Goal: Communication & Community: Answer question/provide support

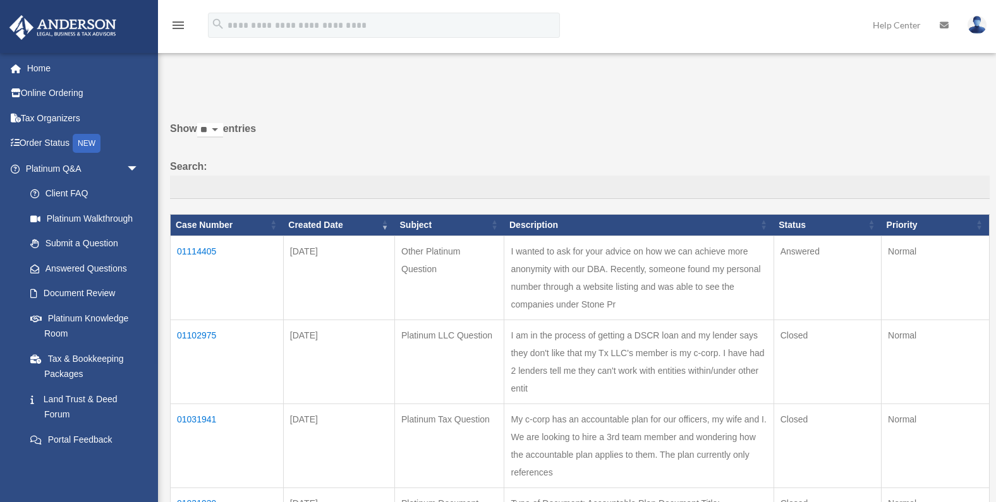
click at [200, 250] on td "01114405" at bounding box center [227, 278] width 113 height 84
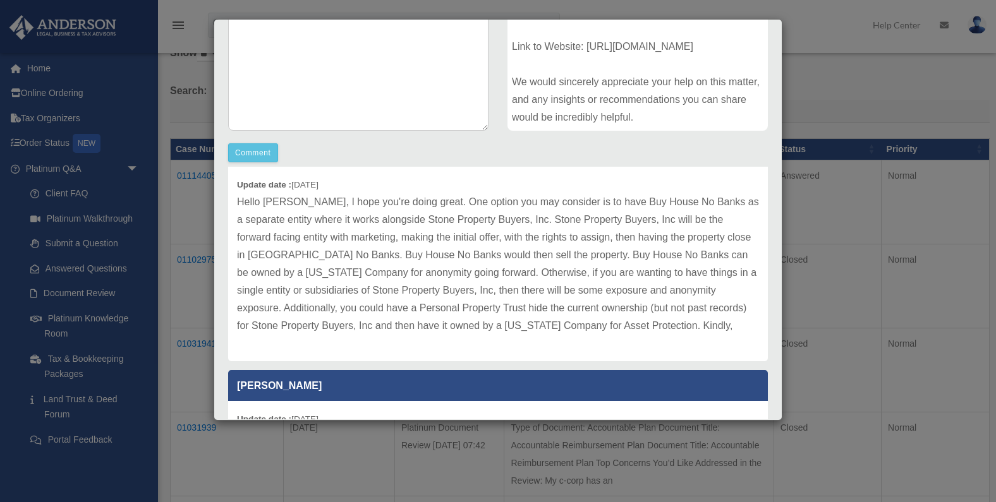
scroll to position [264, 0]
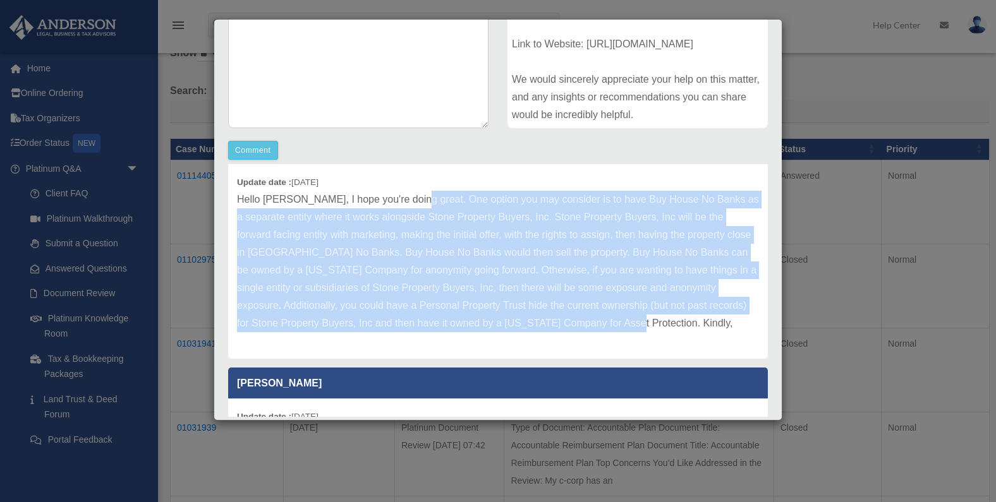
drag, startPoint x: 457, startPoint y: 226, endPoint x: 684, endPoint y: 320, distance: 246.0
click at [682, 322] on p "Hello [PERSON_NAME], I hope you're doing great. One option you may consider is …" at bounding box center [498, 262] width 522 height 142
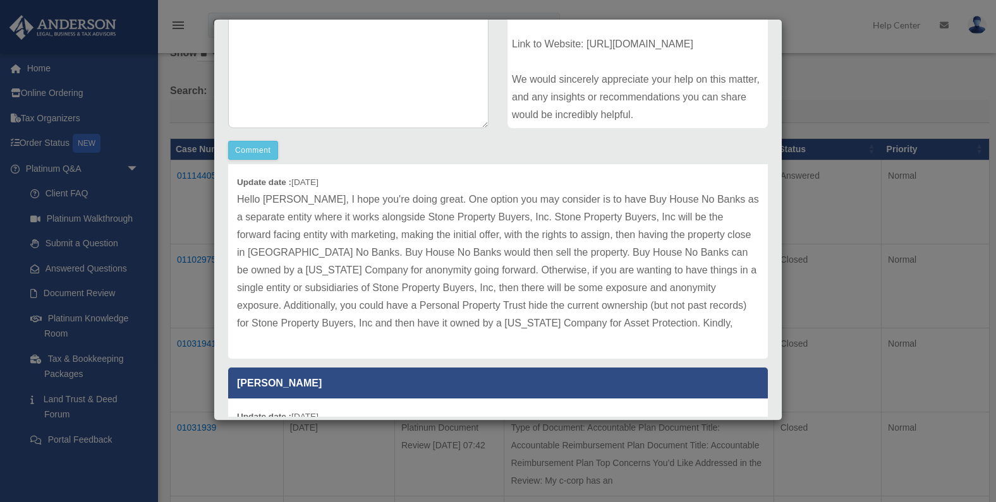
click at [455, 176] on div "Update date : [DATE] Hello [PERSON_NAME], I hope you're doing great. One option…" at bounding box center [498, 261] width 540 height 195
drag, startPoint x: 441, startPoint y: 207, endPoint x: 456, endPoint y: 205, distance: 15.4
click at [441, 207] on p "Hello [PERSON_NAME], I hope you're doing great. One option you may consider is …" at bounding box center [498, 262] width 522 height 142
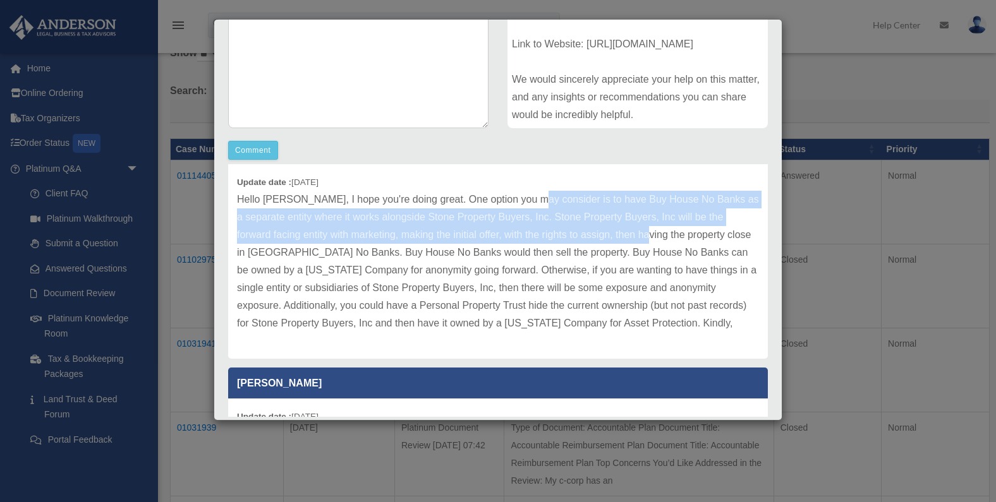
drag, startPoint x: 529, startPoint y: 198, endPoint x: 619, endPoint y: 227, distance: 94.1
click at [619, 227] on p "Hello [PERSON_NAME], I hope you're doing great. One option you may consider is …" at bounding box center [498, 262] width 522 height 142
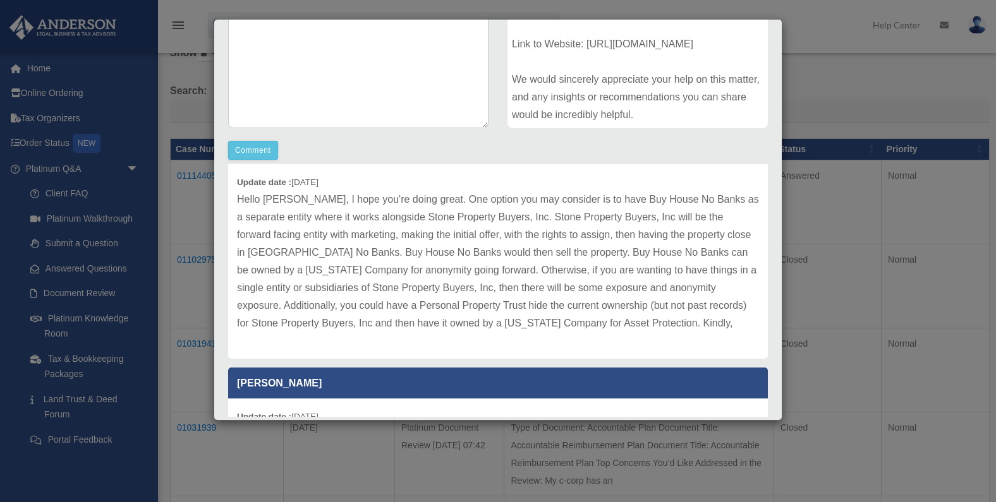
drag, startPoint x: 269, startPoint y: 200, endPoint x: 279, endPoint y: 205, distance: 11.0
click at [270, 200] on p "Hello [PERSON_NAME], I hope you're doing great. One option you may consider is …" at bounding box center [498, 262] width 522 height 142
drag, startPoint x: 622, startPoint y: 214, endPoint x: 627, endPoint y: 234, distance: 21.6
click at [627, 234] on p "Hello [PERSON_NAME], I hope you're doing great. One option you may consider is …" at bounding box center [498, 262] width 522 height 142
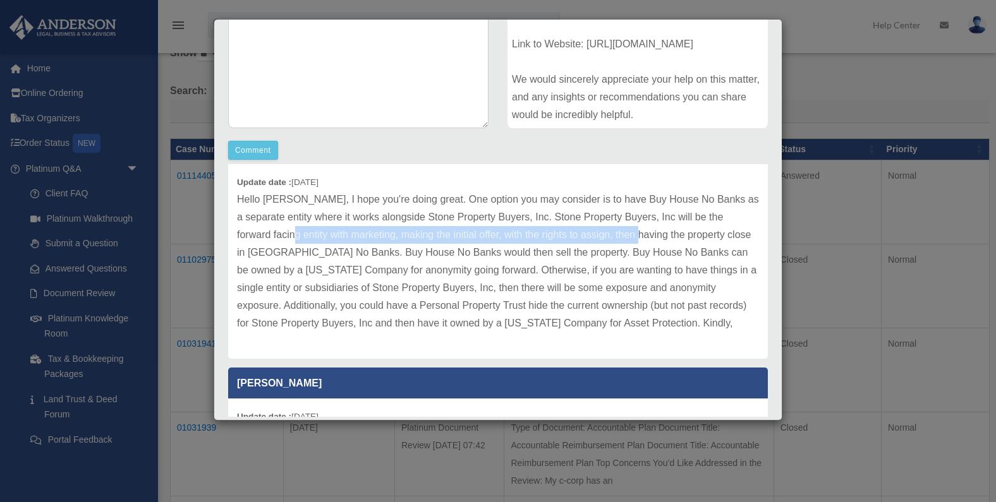
drag, startPoint x: 292, startPoint y: 236, endPoint x: 607, endPoint y: 233, distance: 314.7
click at [607, 231] on p "Hello [PERSON_NAME], I hope you're doing great. One option you may consider is …" at bounding box center [498, 262] width 522 height 142
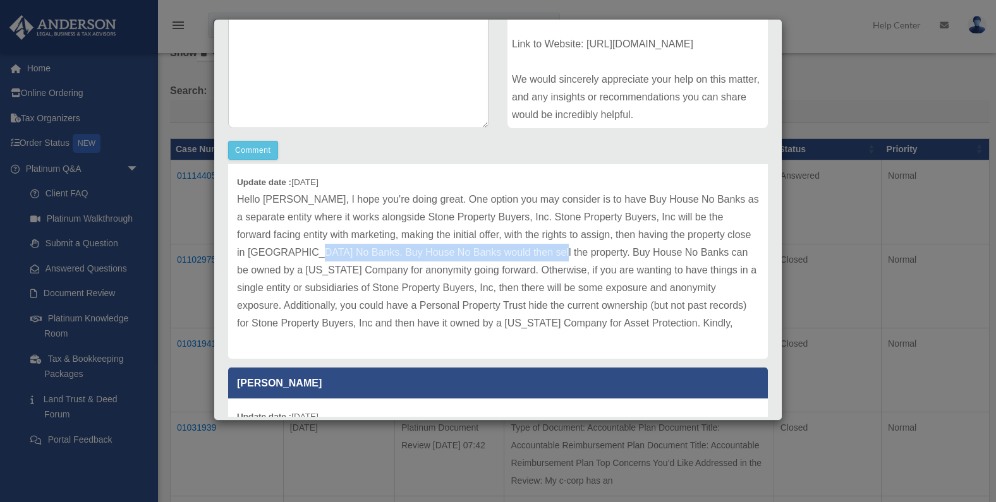
drag, startPoint x: 352, startPoint y: 250, endPoint x: 579, endPoint y: 269, distance: 227.6
click at [523, 250] on p "Hello [PERSON_NAME], I hope you're doing great. One option you may consider is …" at bounding box center [498, 262] width 522 height 142
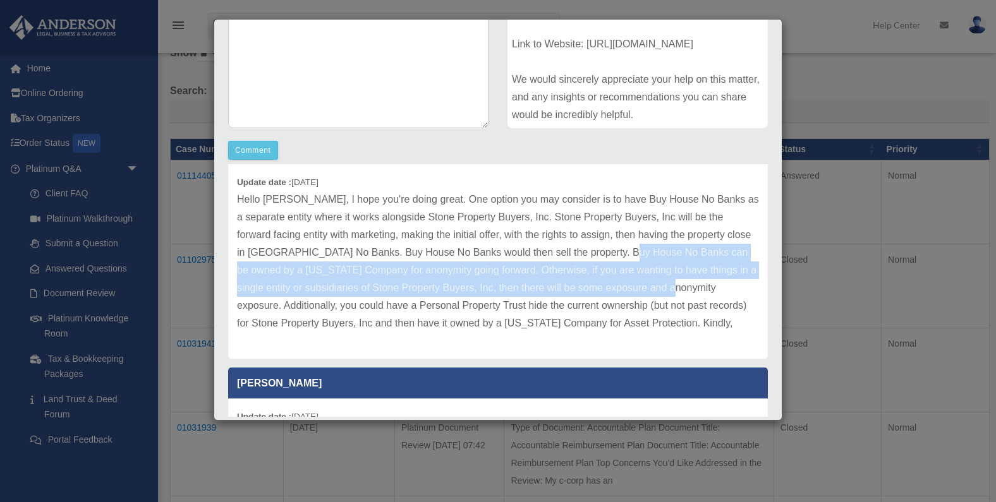
drag, startPoint x: 605, startPoint y: 251, endPoint x: 645, endPoint y: 283, distance: 50.8
click at [645, 283] on p "Hello [PERSON_NAME], I hope you're doing great. One option you may consider is …" at bounding box center [498, 262] width 522 height 142
click at [425, 288] on p "Hello [PERSON_NAME], I hope you're doing great. One option you may consider is …" at bounding box center [498, 262] width 522 height 142
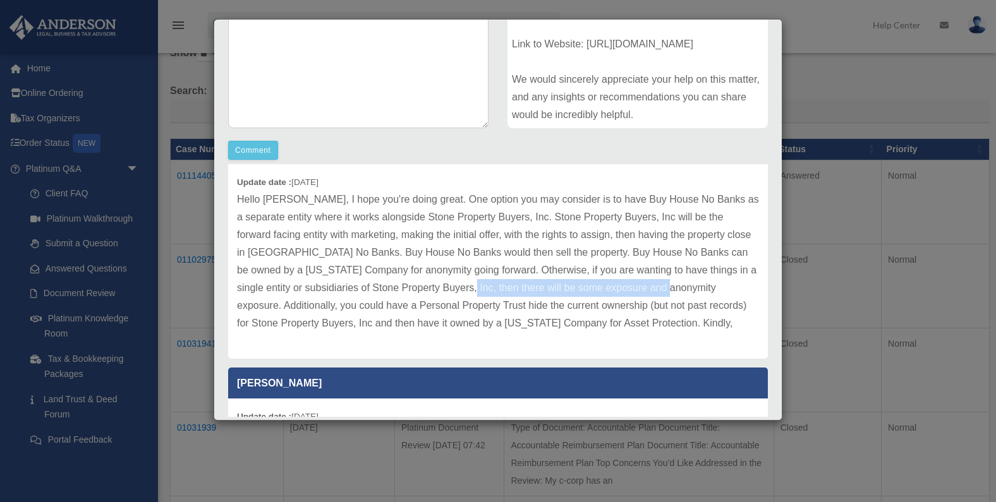
drag, startPoint x: 432, startPoint y: 290, endPoint x: 638, endPoint y: 287, distance: 205.4
click at [638, 287] on p "Hello [PERSON_NAME], I hope you're doing great. One option you may consider is …" at bounding box center [498, 262] width 522 height 142
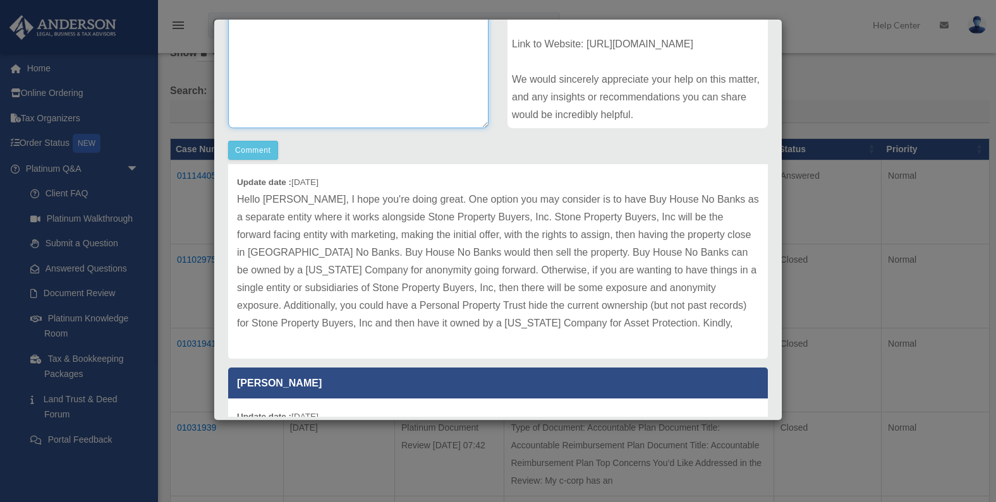
click at [351, 73] on textarea at bounding box center [358, 34] width 260 height 190
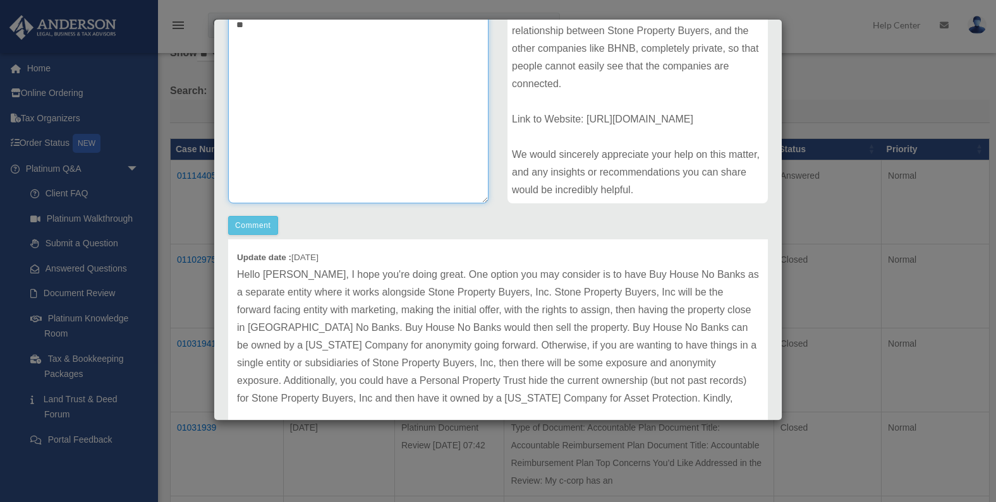
type textarea "*"
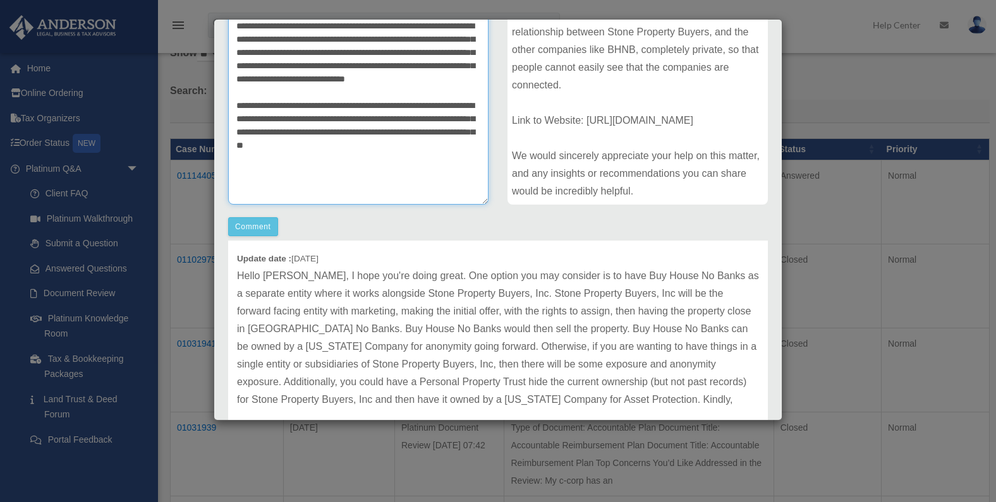
click at [408, 157] on textarea "**********" at bounding box center [358, 110] width 260 height 190
click at [364, 162] on textarea "**********" at bounding box center [358, 110] width 260 height 190
paste textarea "**********"
click at [296, 173] on textarea "**********" at bounding box center [358, 110] width 260 height 190
click at [395, 161] on textarea "**********" at bounding box center [358, 110] width 260 height 190
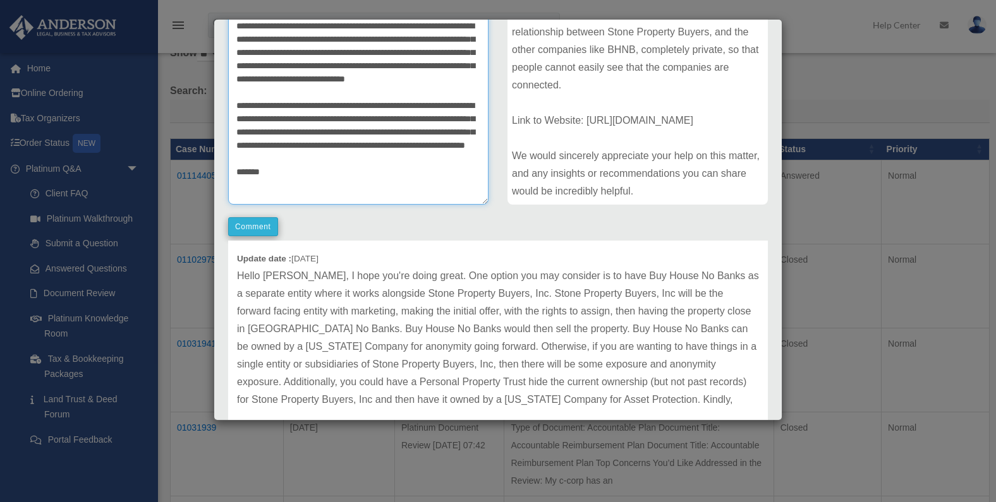
type textarea "**********"
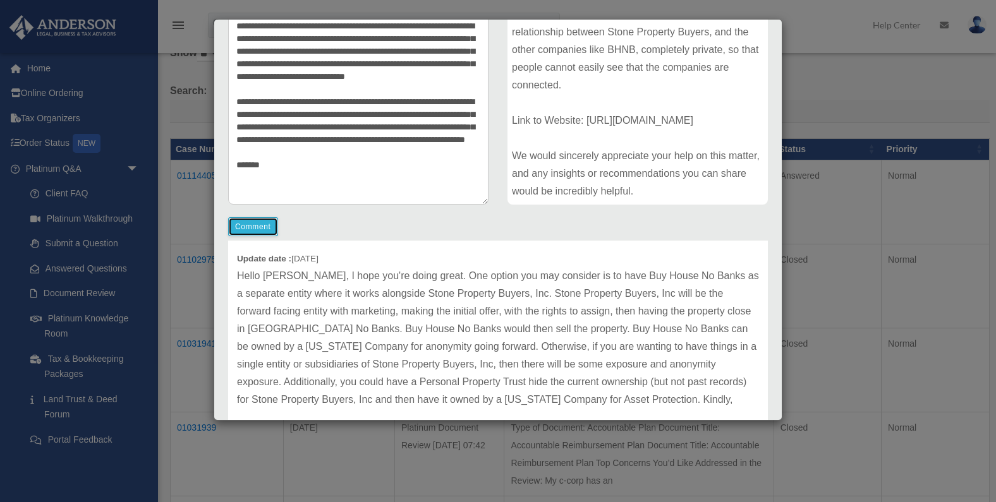
click at [243, 227] on button "Comment" at bounding box center [253, 226] width 50 height 19
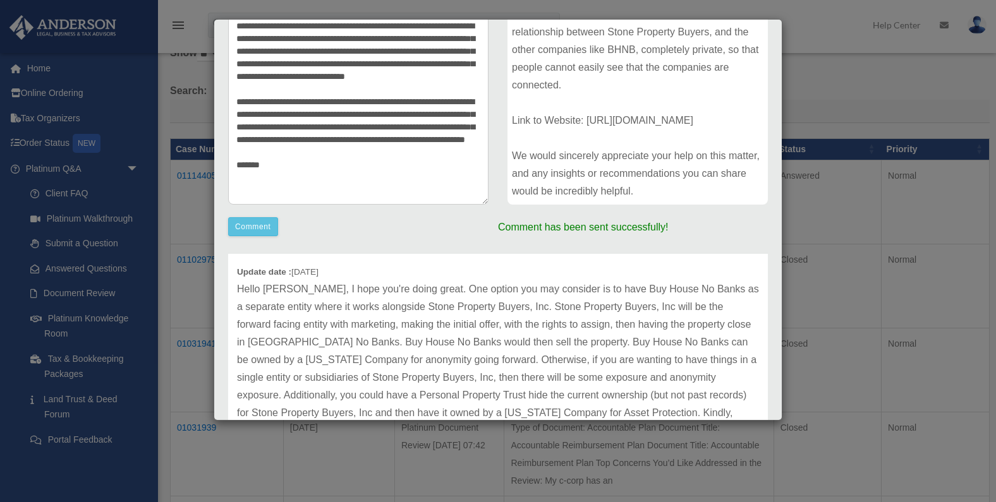
scroll to position [0, 0]
